Goal: Check status: Check status

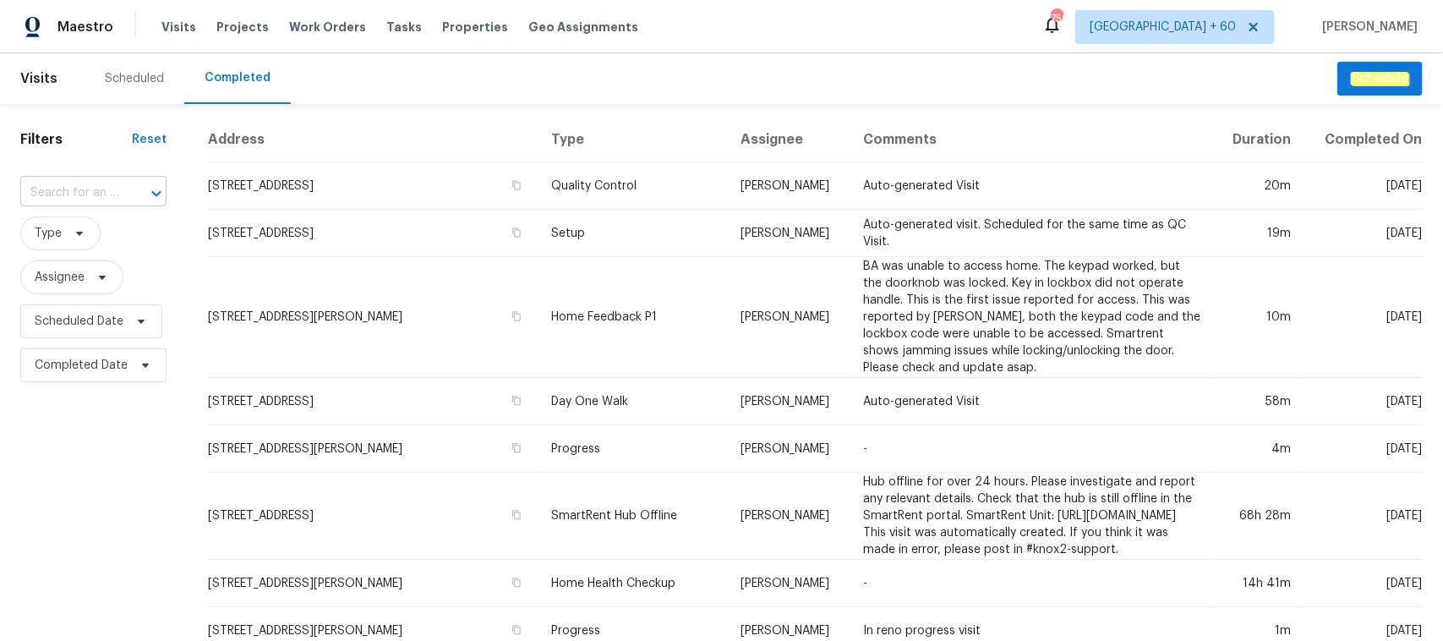
click at [100, 180] on input "text" at bounding box center [69, 193] width 99 height 26
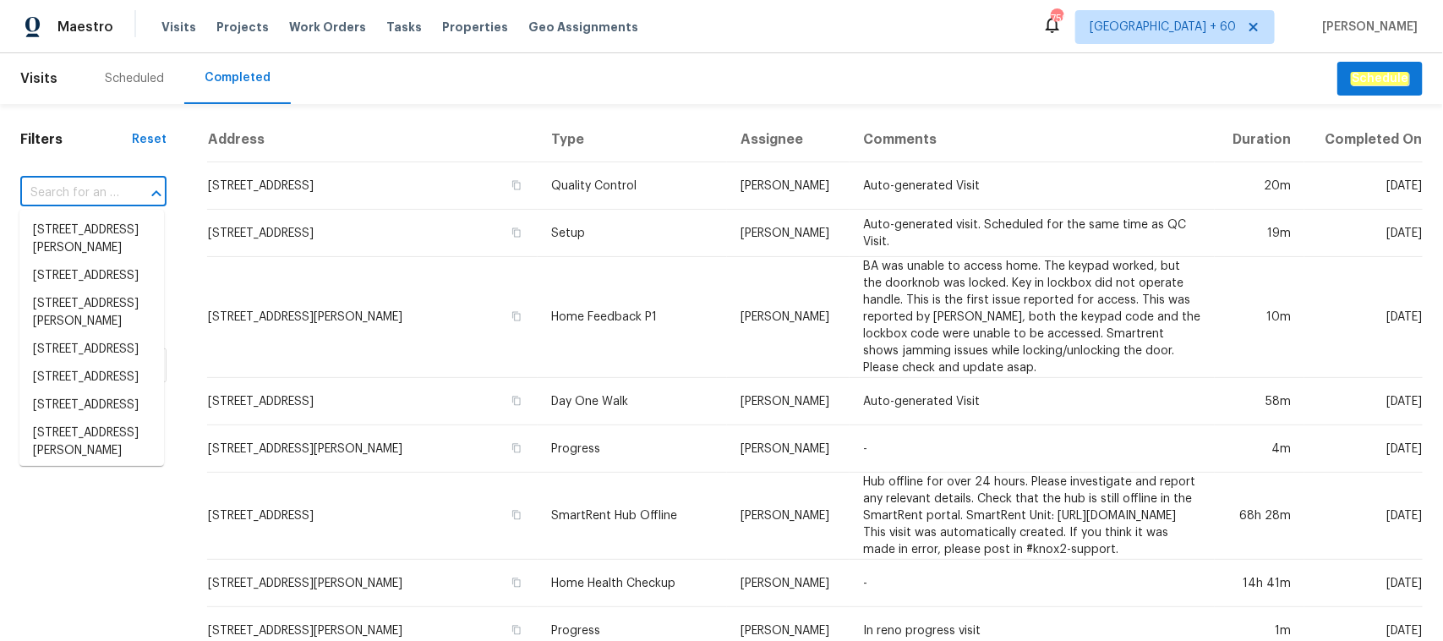
paste input "[STREET_ADDRESS][PERSON_NAME]"
type input "[STREET_ADDRESS][PERSON_NAME]"
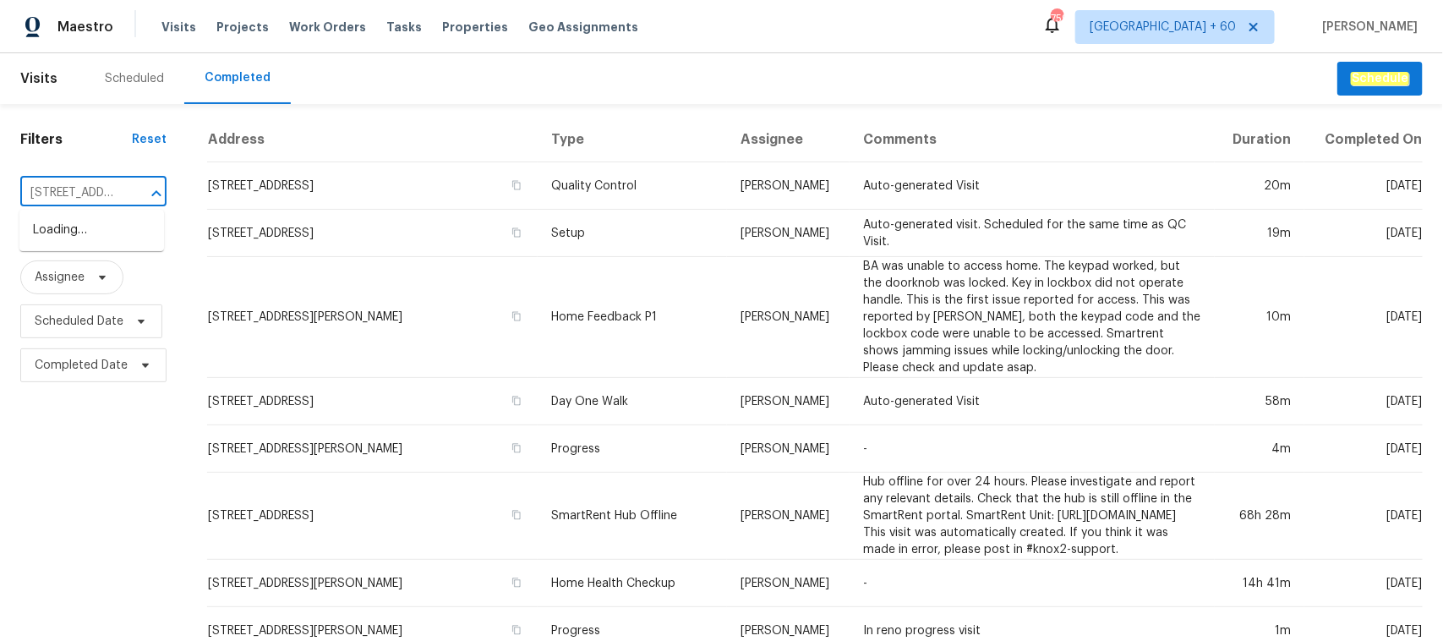
scroll to position [0, 149]
click at [85, 229] on li "[STREET_ADDRESS][PERSON_NAME]" at bounding box center [91, 239] width 145 height 46
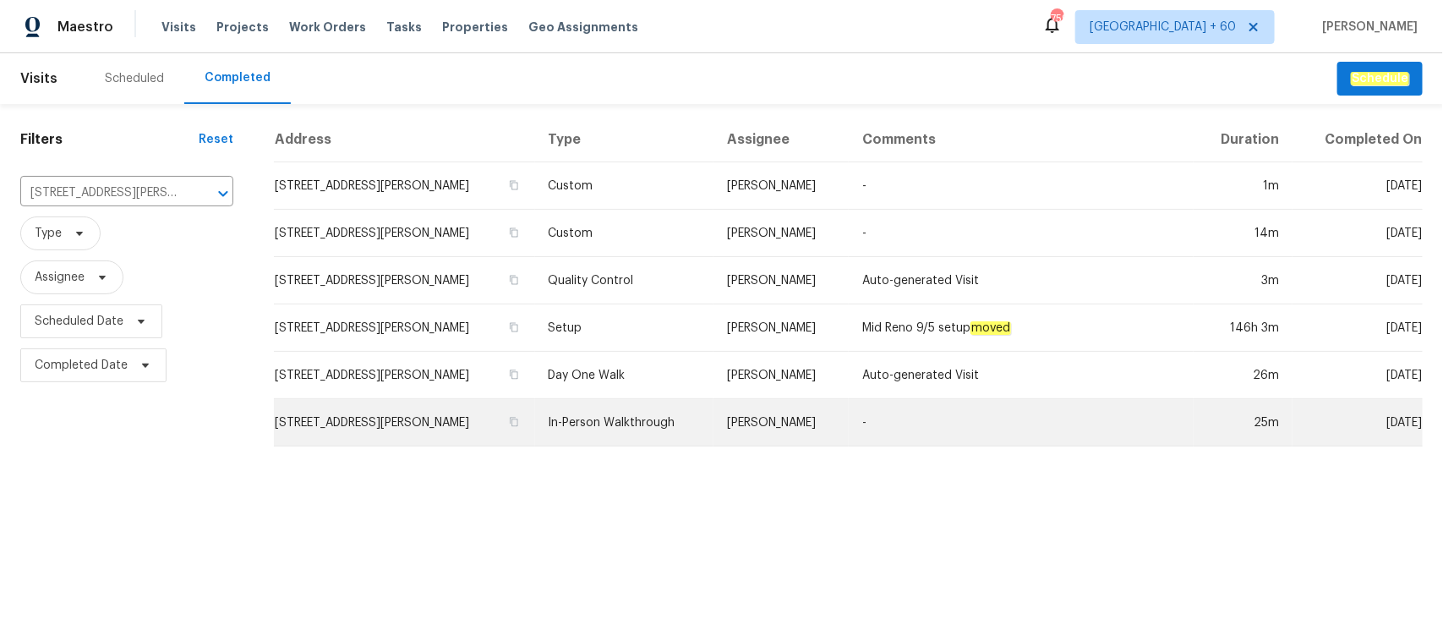
click at [596, 424] on td "In-Person Walkthrough" at bounding box center [624, 422] width 179 height 47
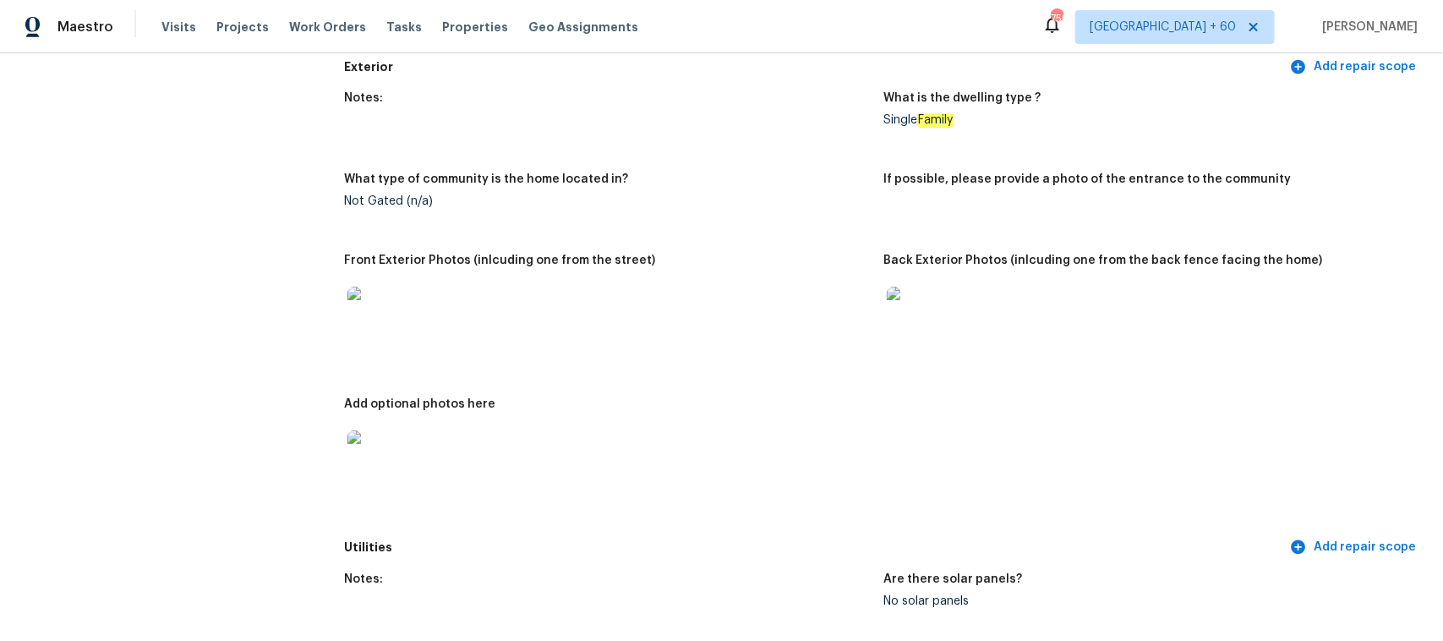
scroll to position [634, 0]
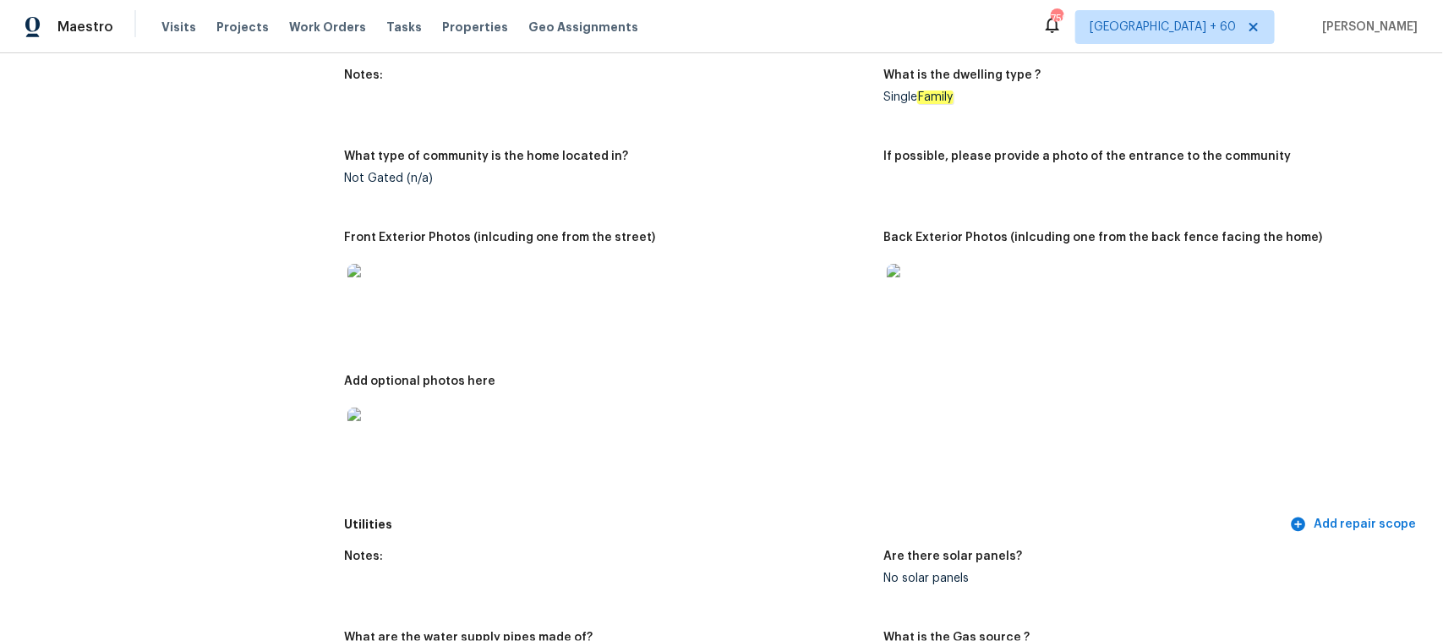
click at [909, 293] on img at bounding box center [914, 291] width 54 height 54
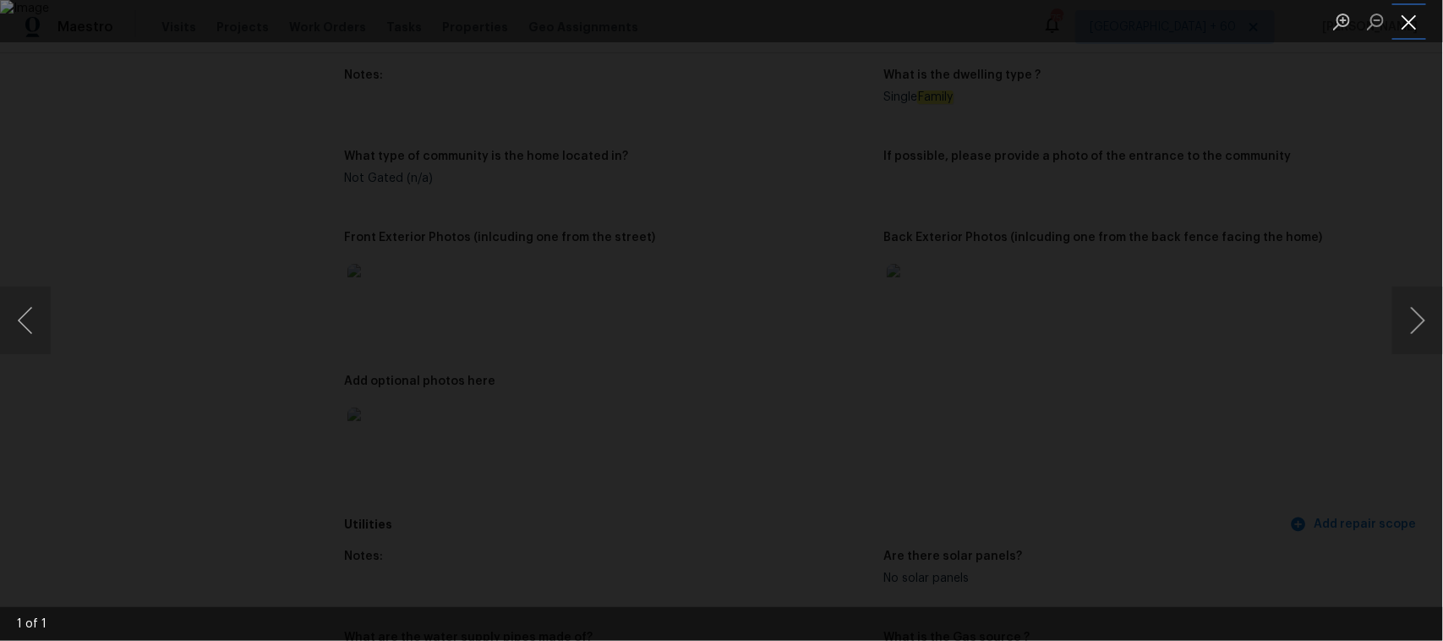
click at [1410, 19] on button "Close lightbox" at bounding box center [1410, 22] width 34 height 30
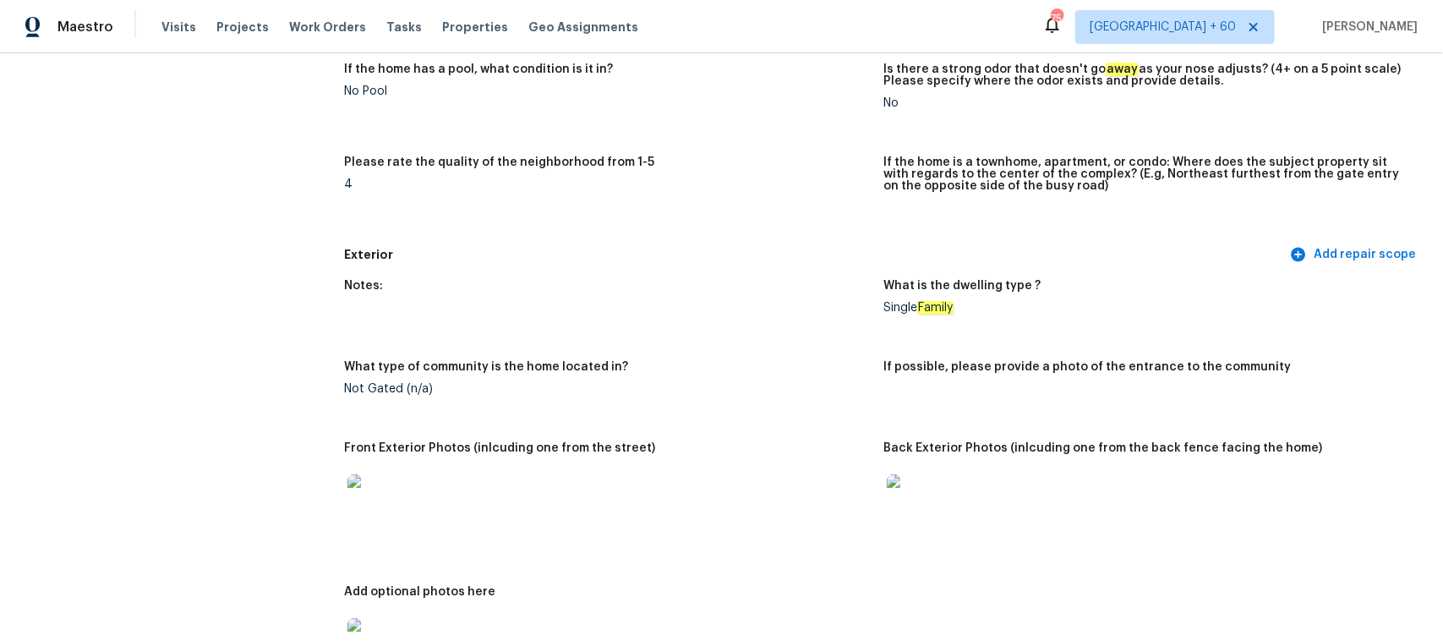
scroll to position [0, 0]
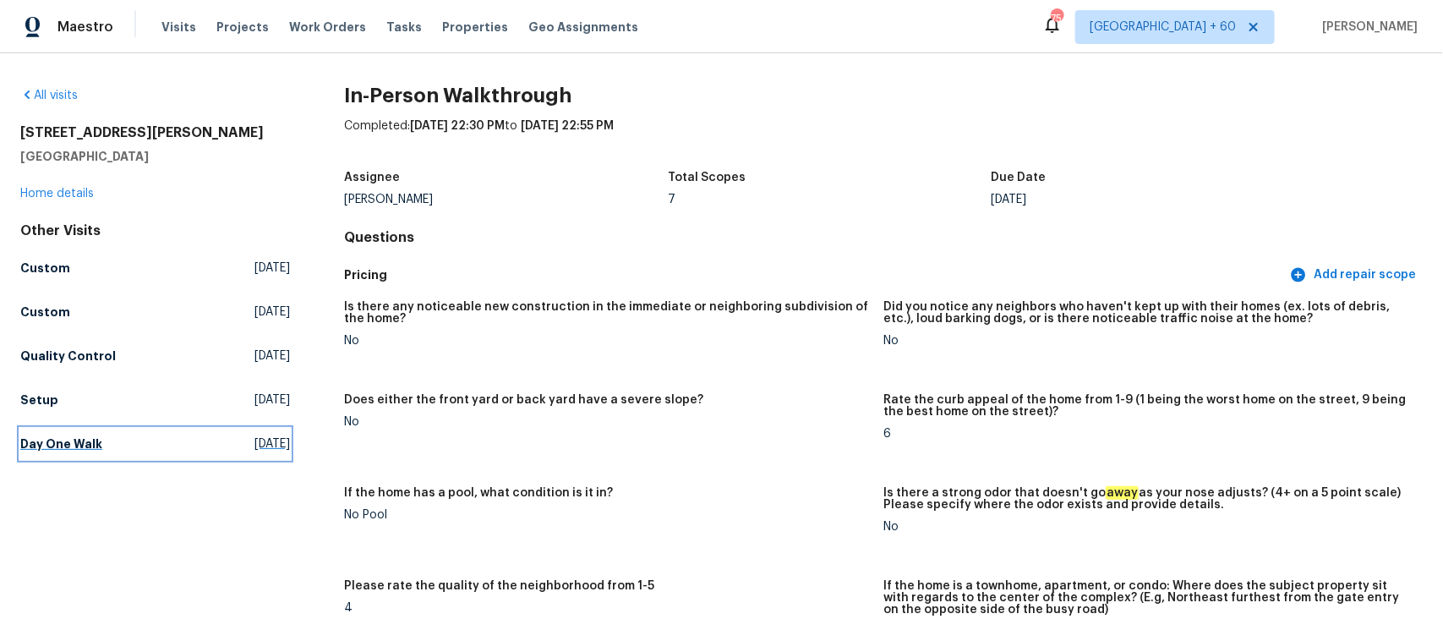
click at [99, 433] on link "Day One Walk [DATE]" at bounding box center [155, 444] width 270 height 30
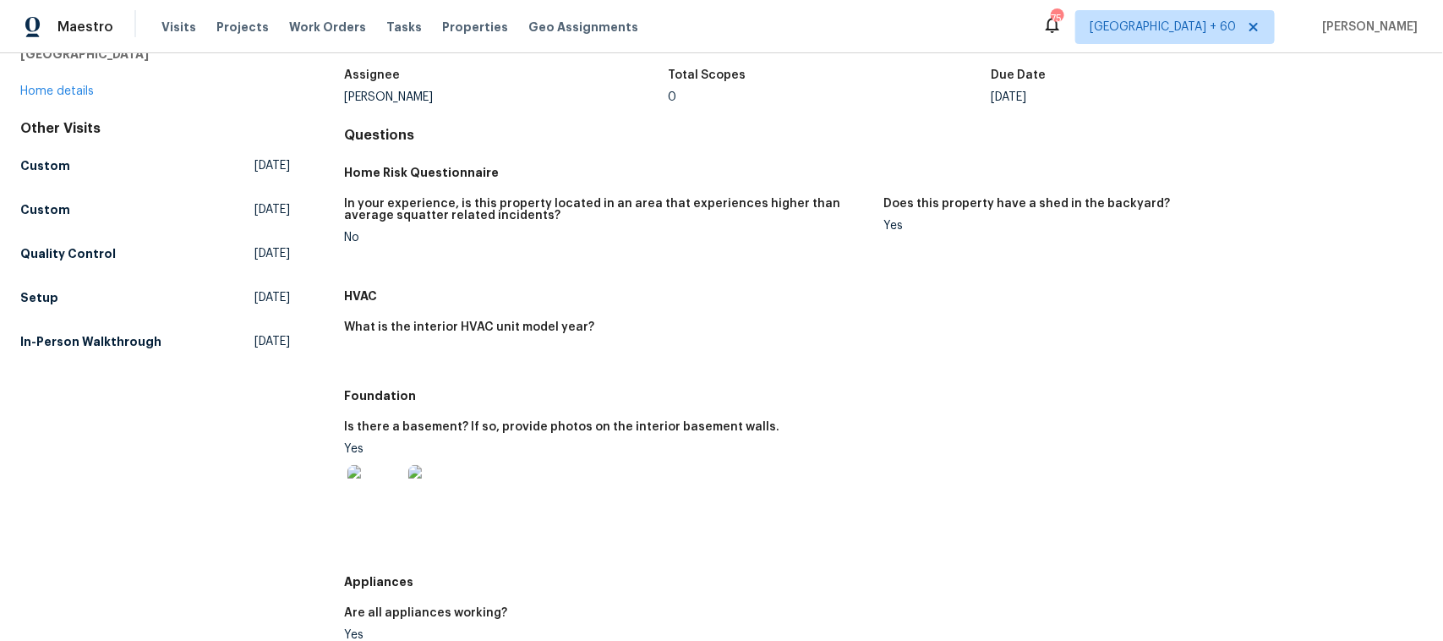
scroll to position [317, 0]
